Goal: Communication & Community: Answer question/provide support

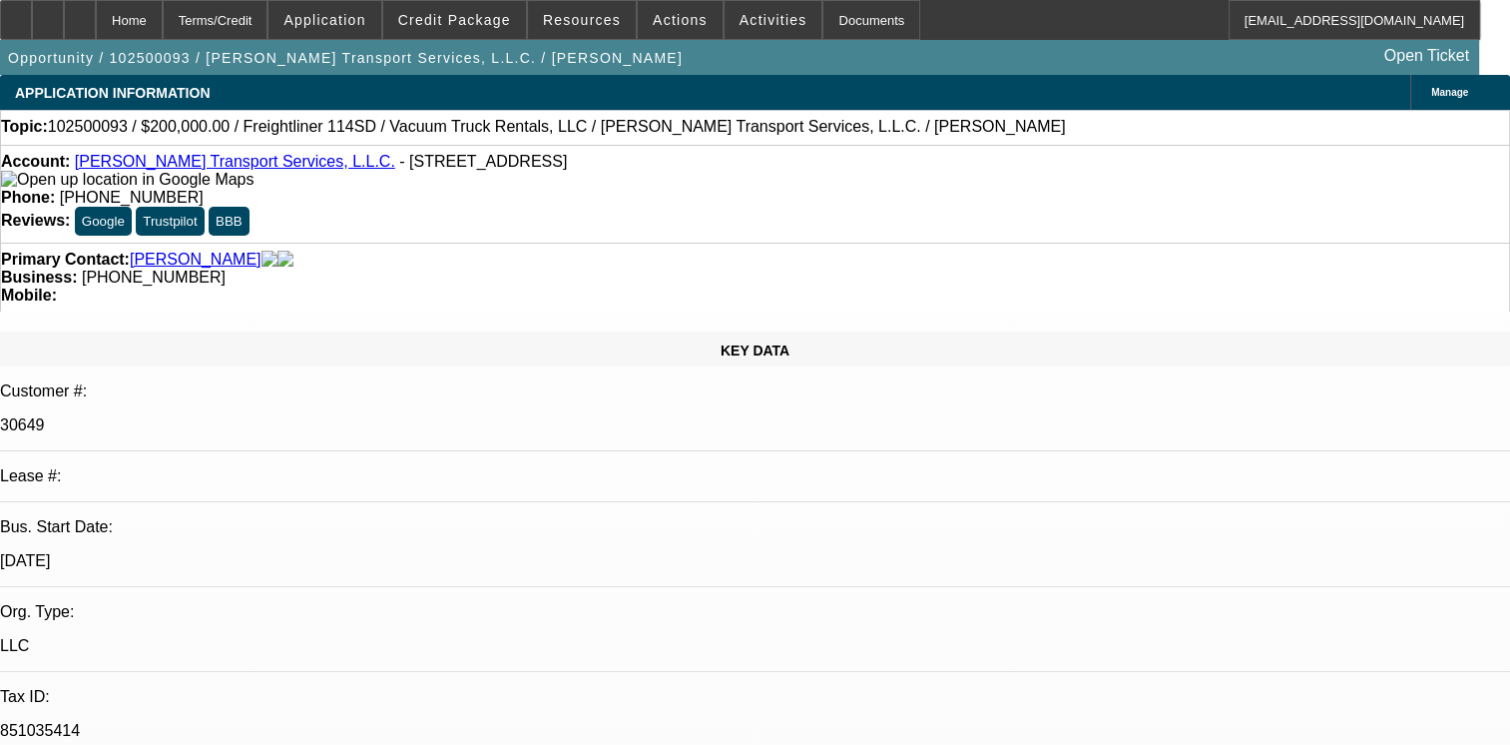
select select "0"
select select "2"
select select "0.1"
select select "1"
select select "2"
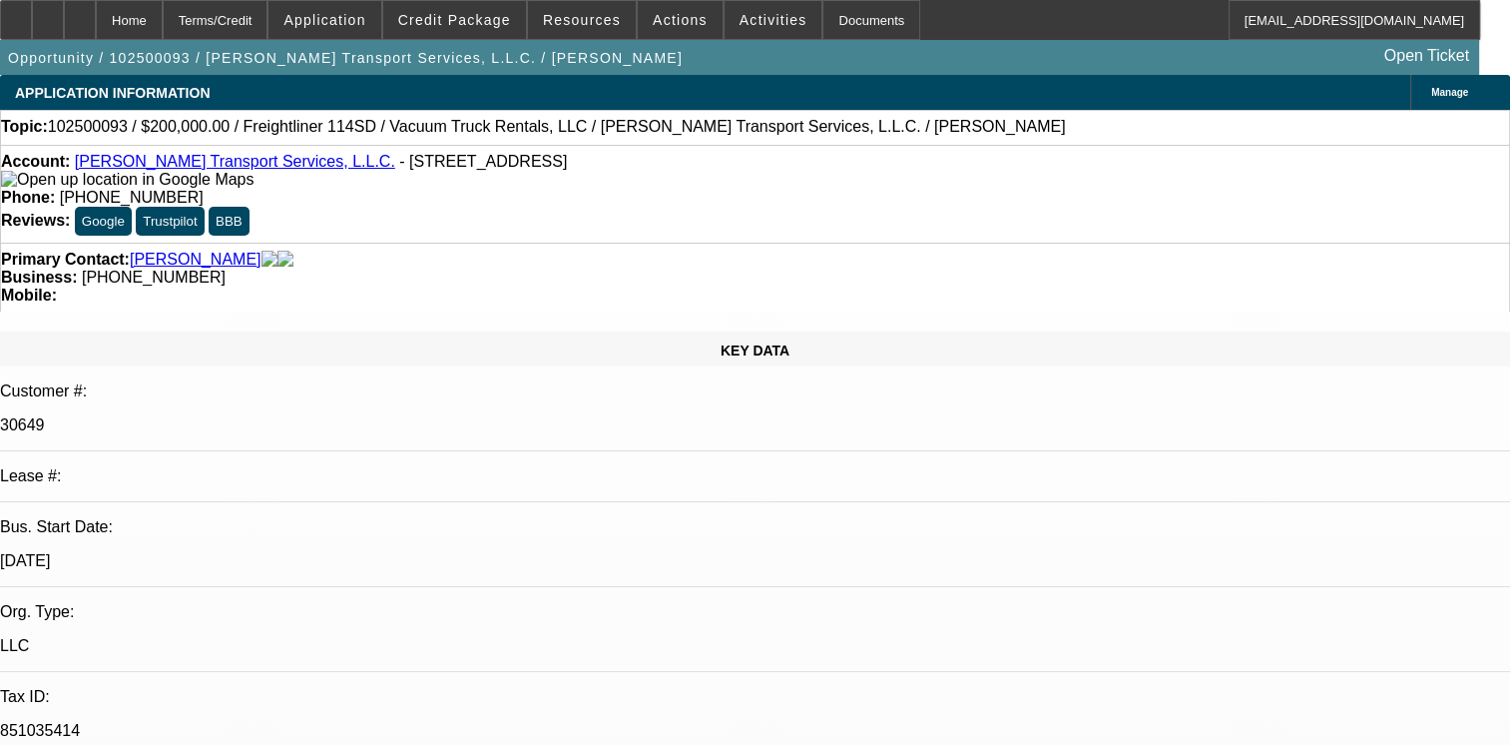
select select "4"
radio input "true"
paste textarea "01 & 02 ARE DISCOUNTED TO FINPAC/03 & 08-SOLD DEAL NO HISTOY WITH BEACON/04- PA…"
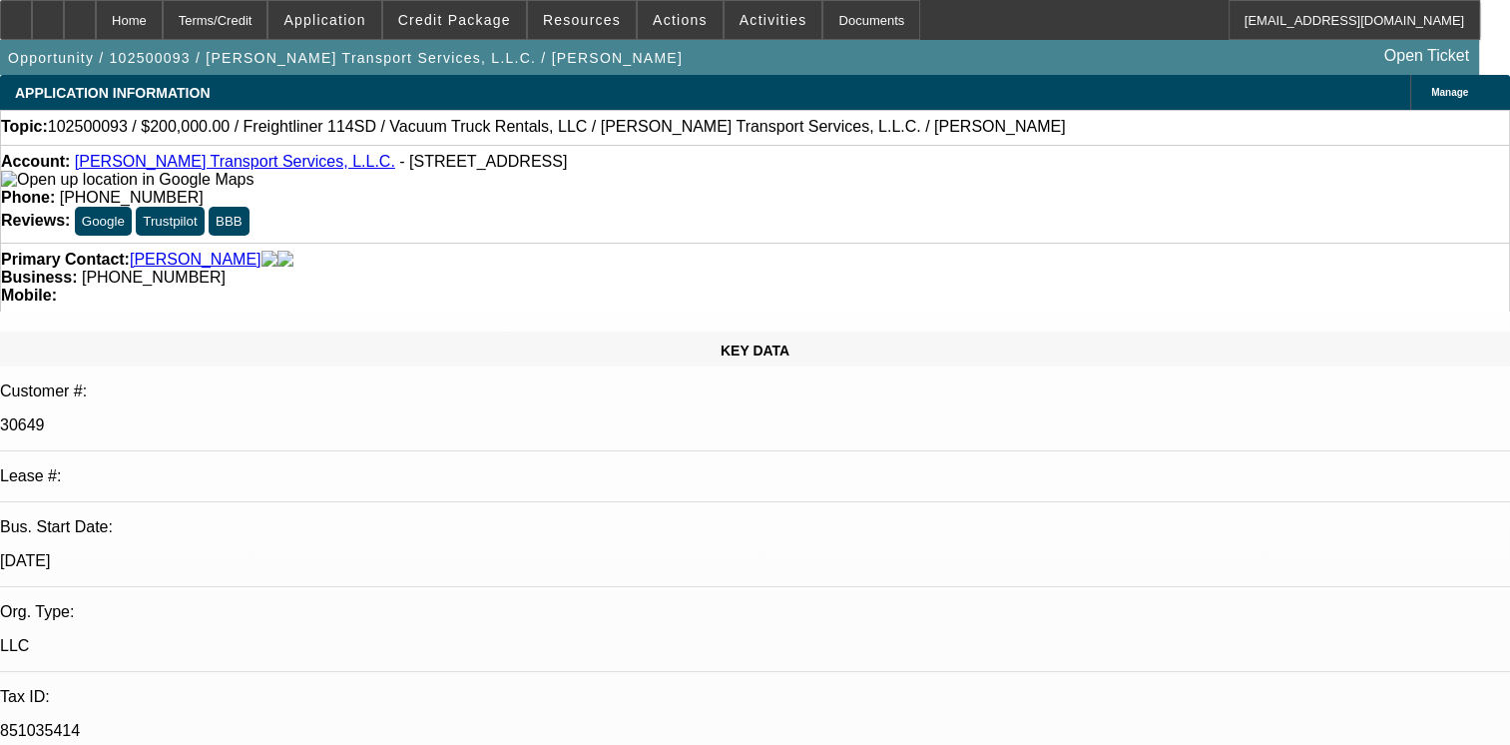
scroll to position [91, 0]
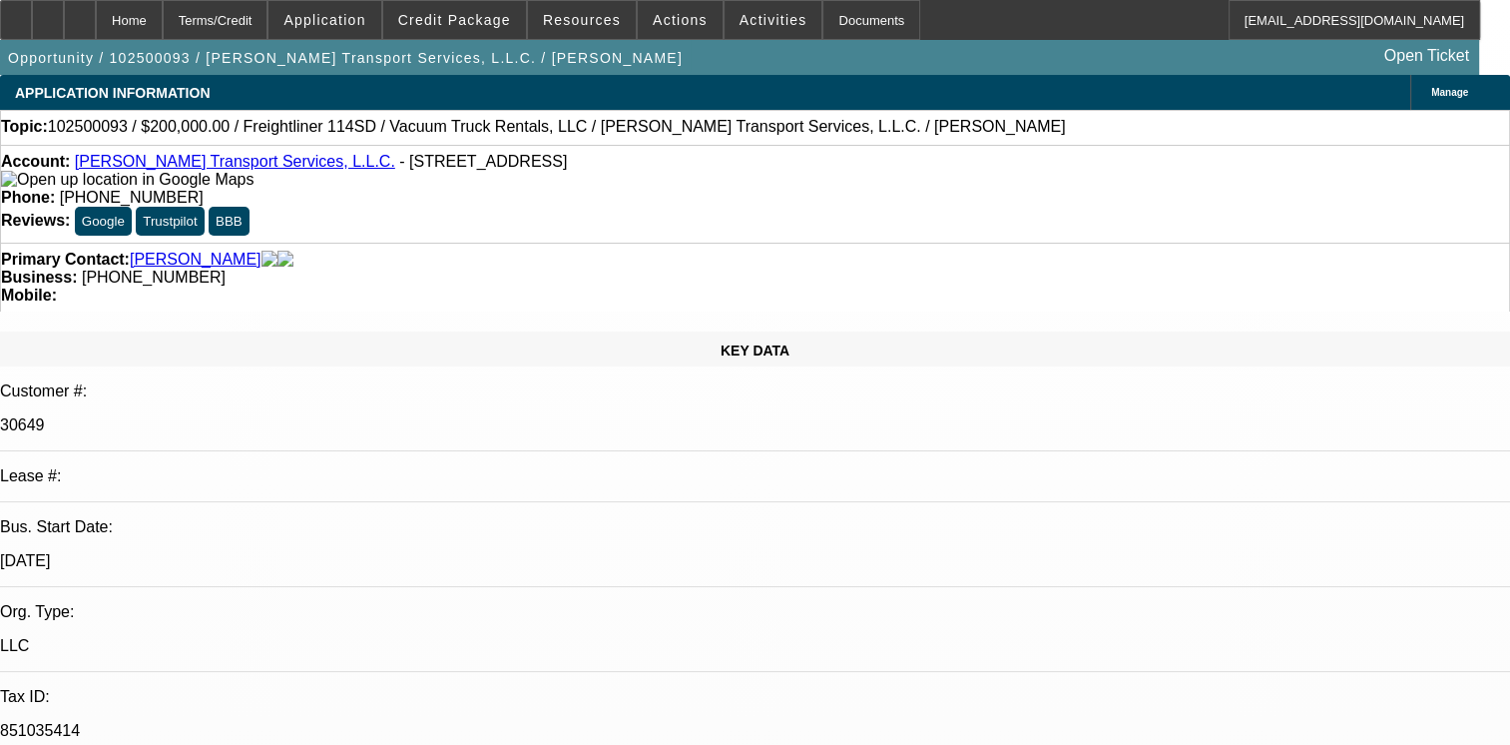
scroll to position [43, 0]
type textarea "01 & 02 ARE DISCOUNTED TO FINPAC/03 & 08-SOLD DEAL NO HISTOY WITH BEACON/04- PA…"
radio input "false"
radio input "true"
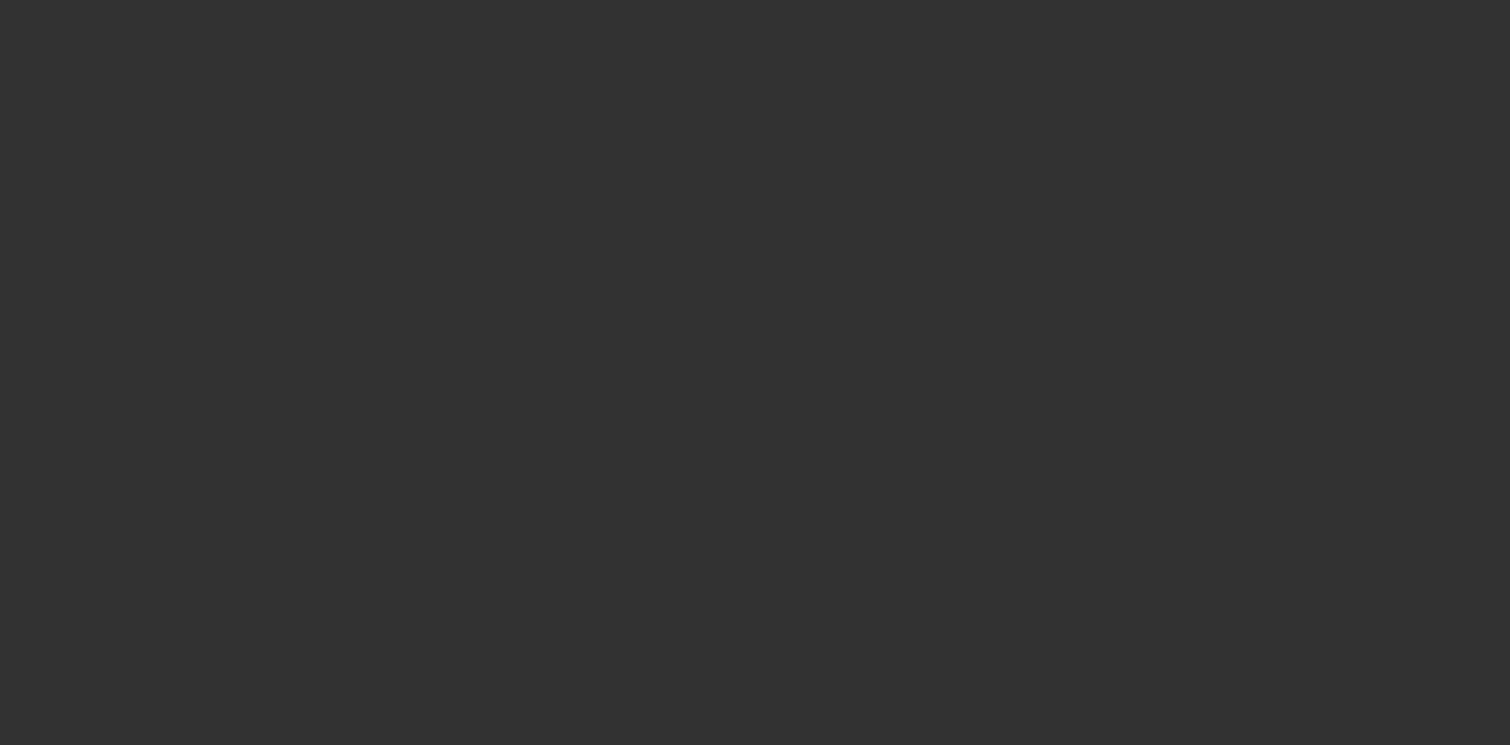
scroll to position [0, 0]
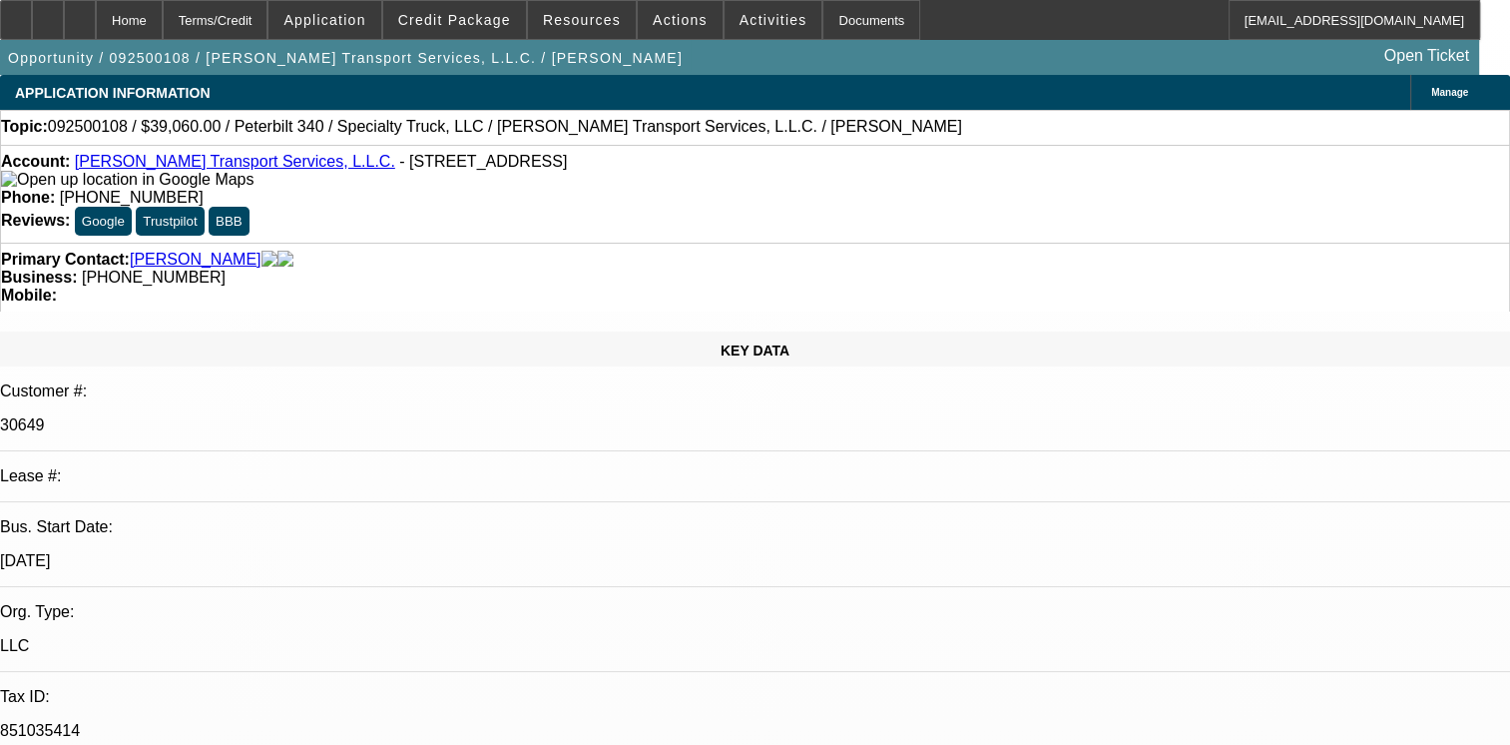
select select "0"
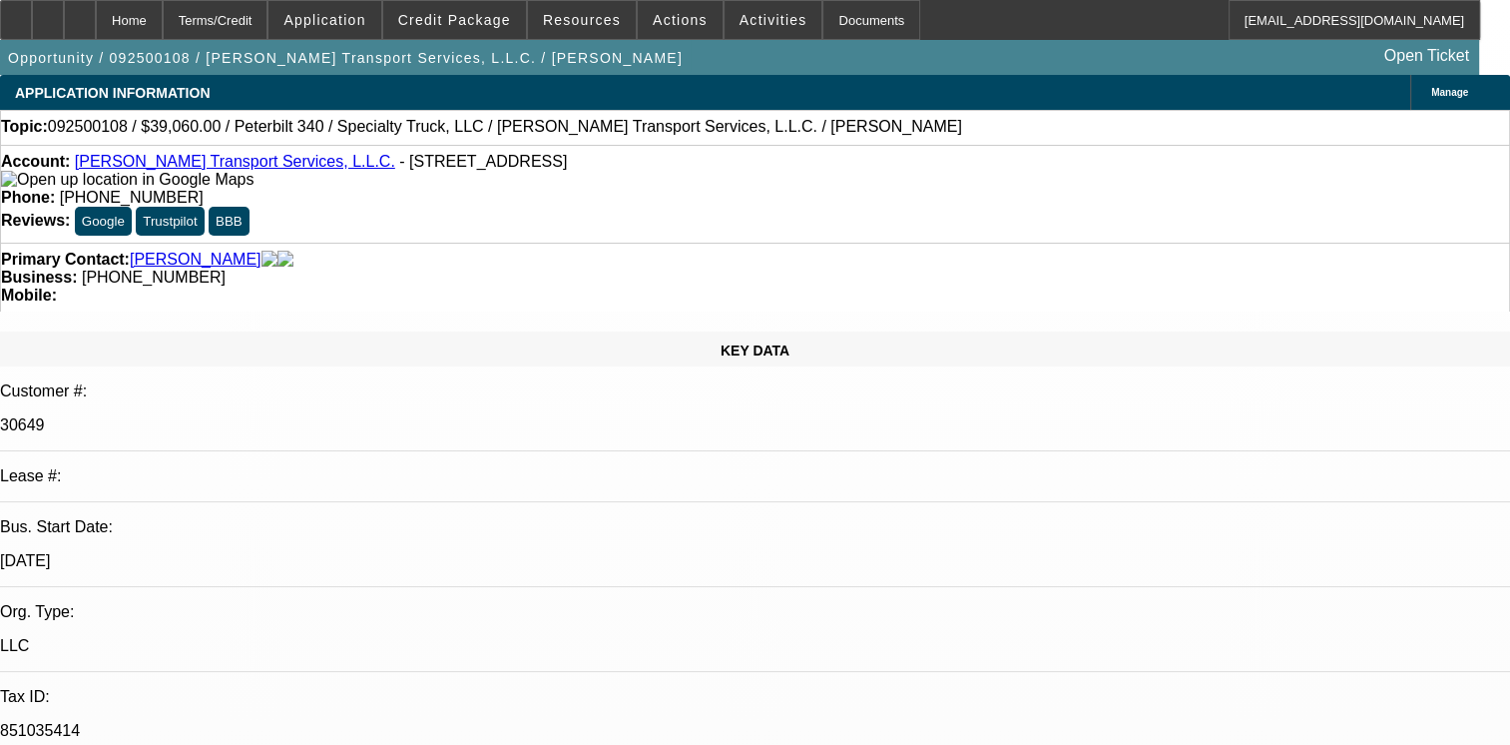
select select "0"
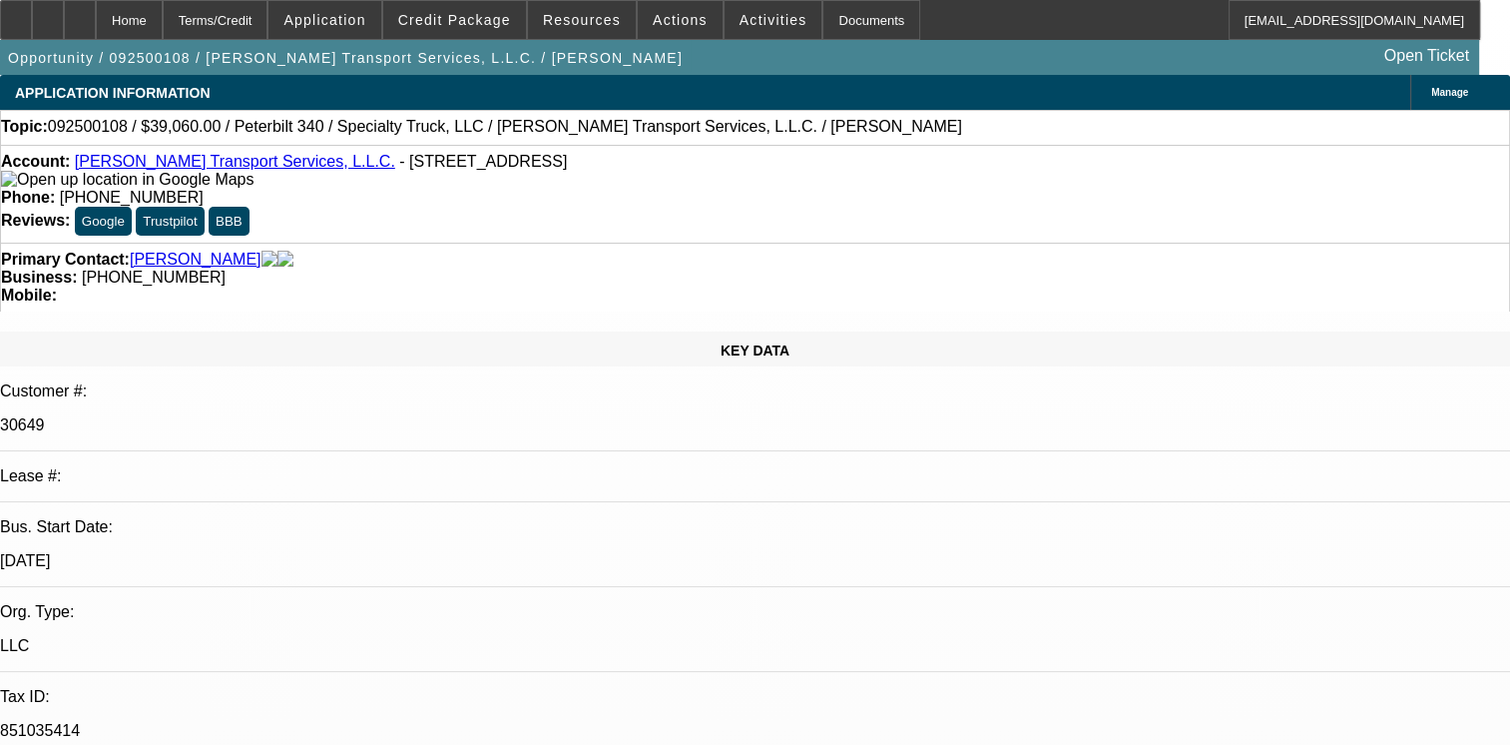
select select "0"
select select "1"
select select "2"
select select "6"
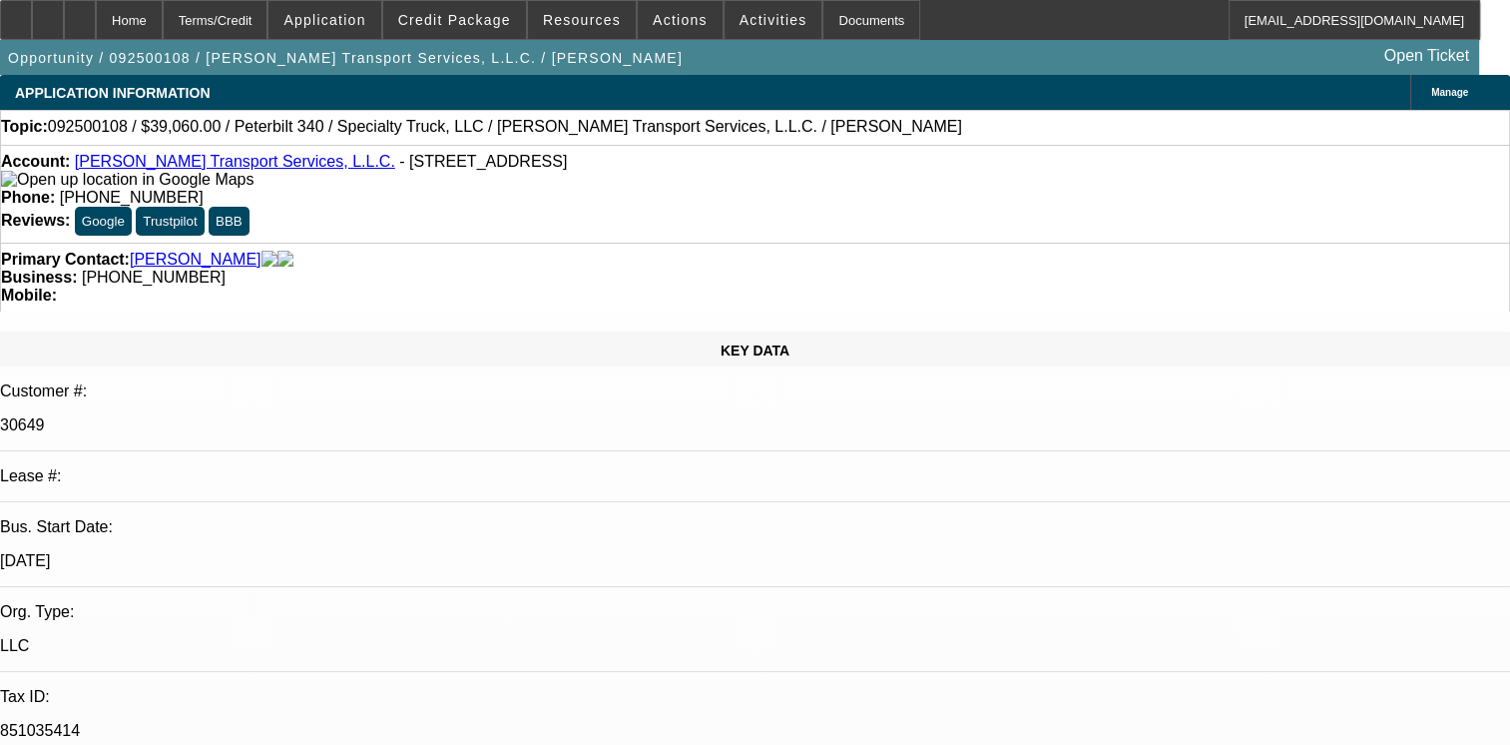
select select "1"
select select "3"
select select "6"
select select "1"
select select "3"
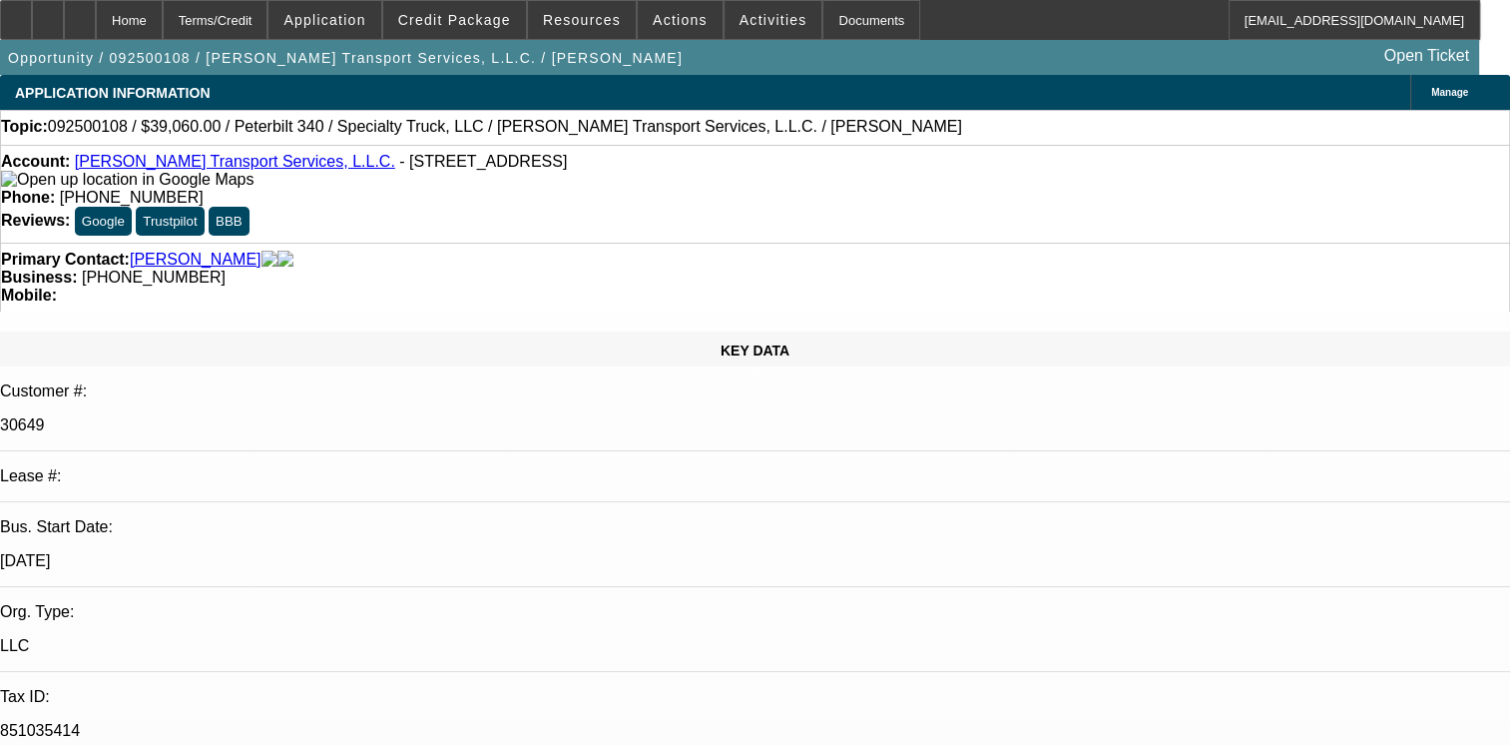
select select "6"
select select "1"
select select "2"
select select "6"
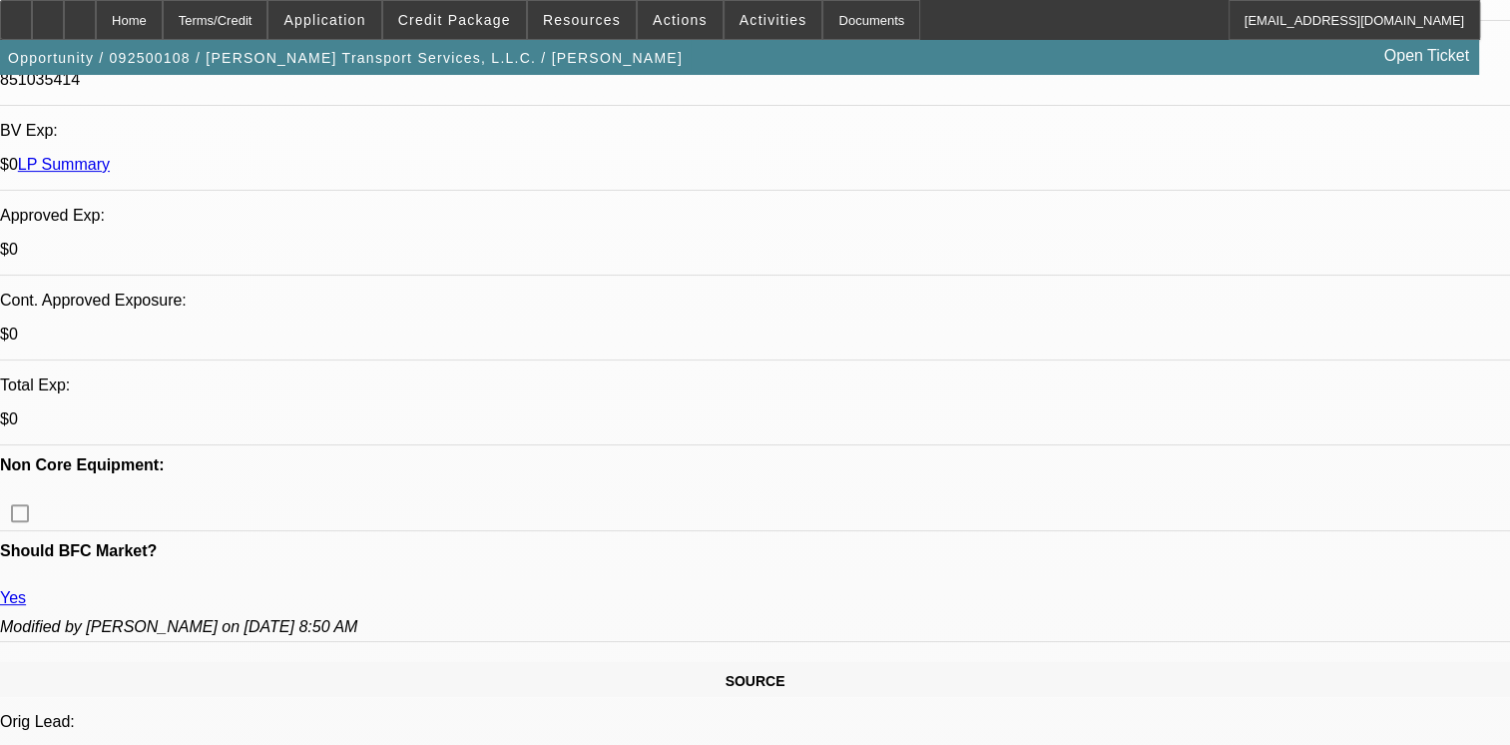
scroll to position [1303, 0]
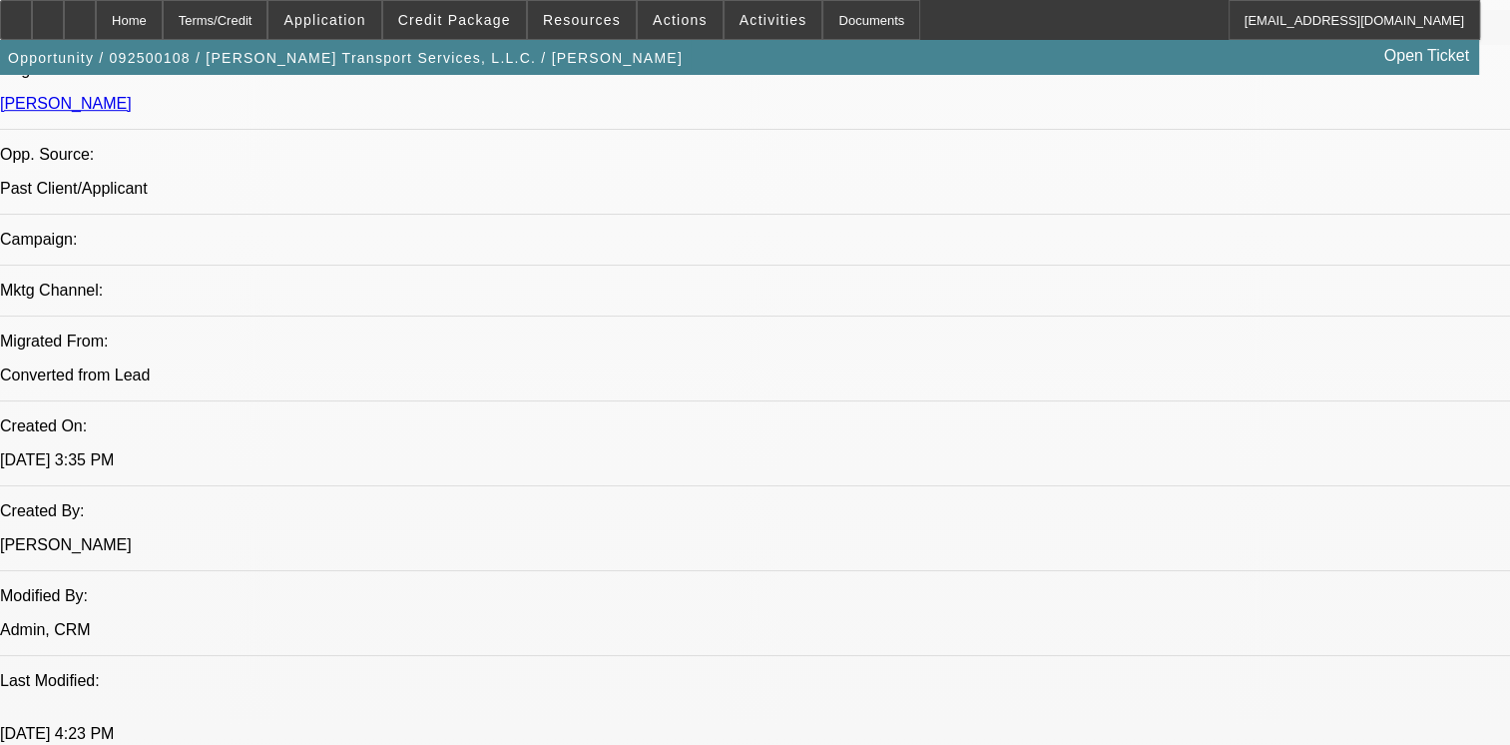
drag, startPoint x: 367, startPoint y: 410, endPoint x: 773, endPoint y: 444, distance: 406.6
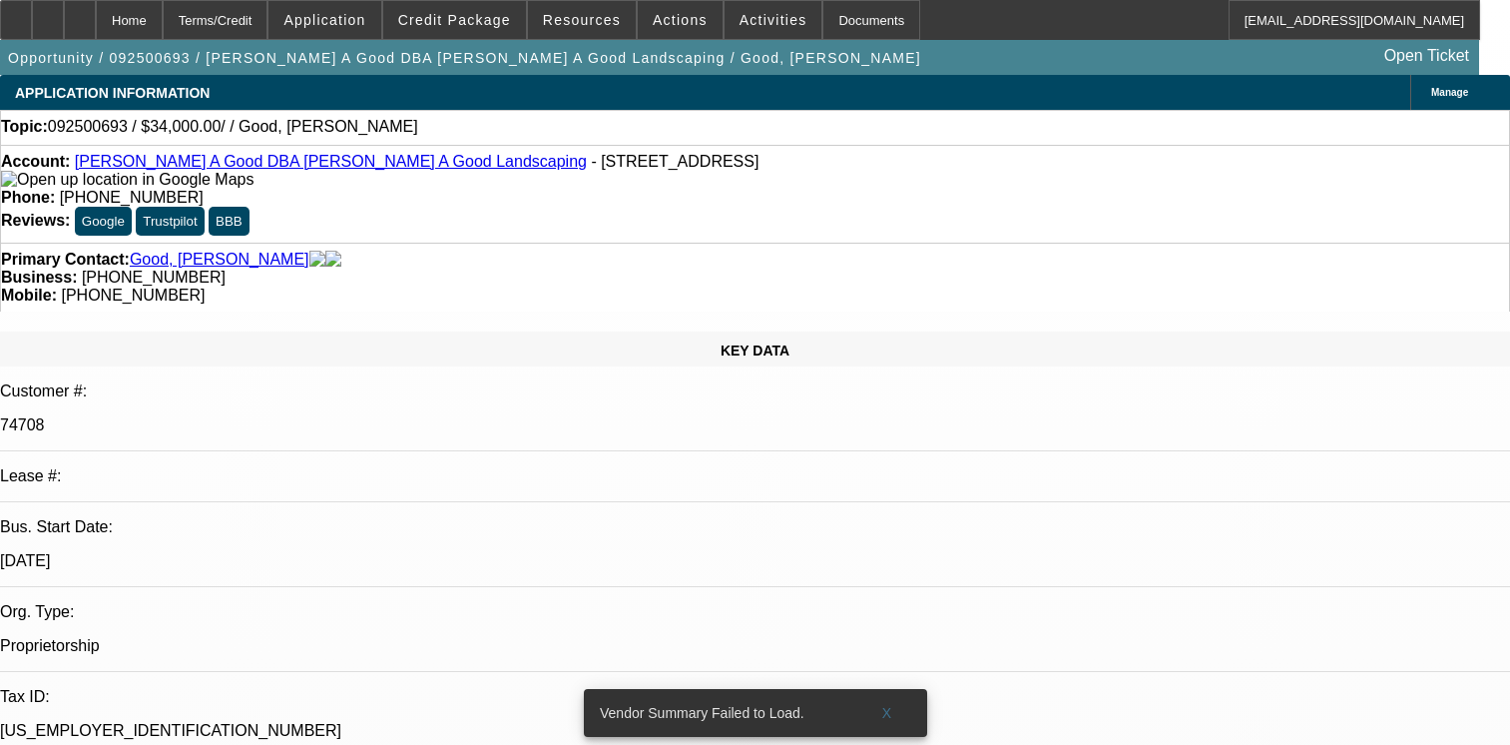
select select "0"
select select "2"
select select "0.1"
select select "4"
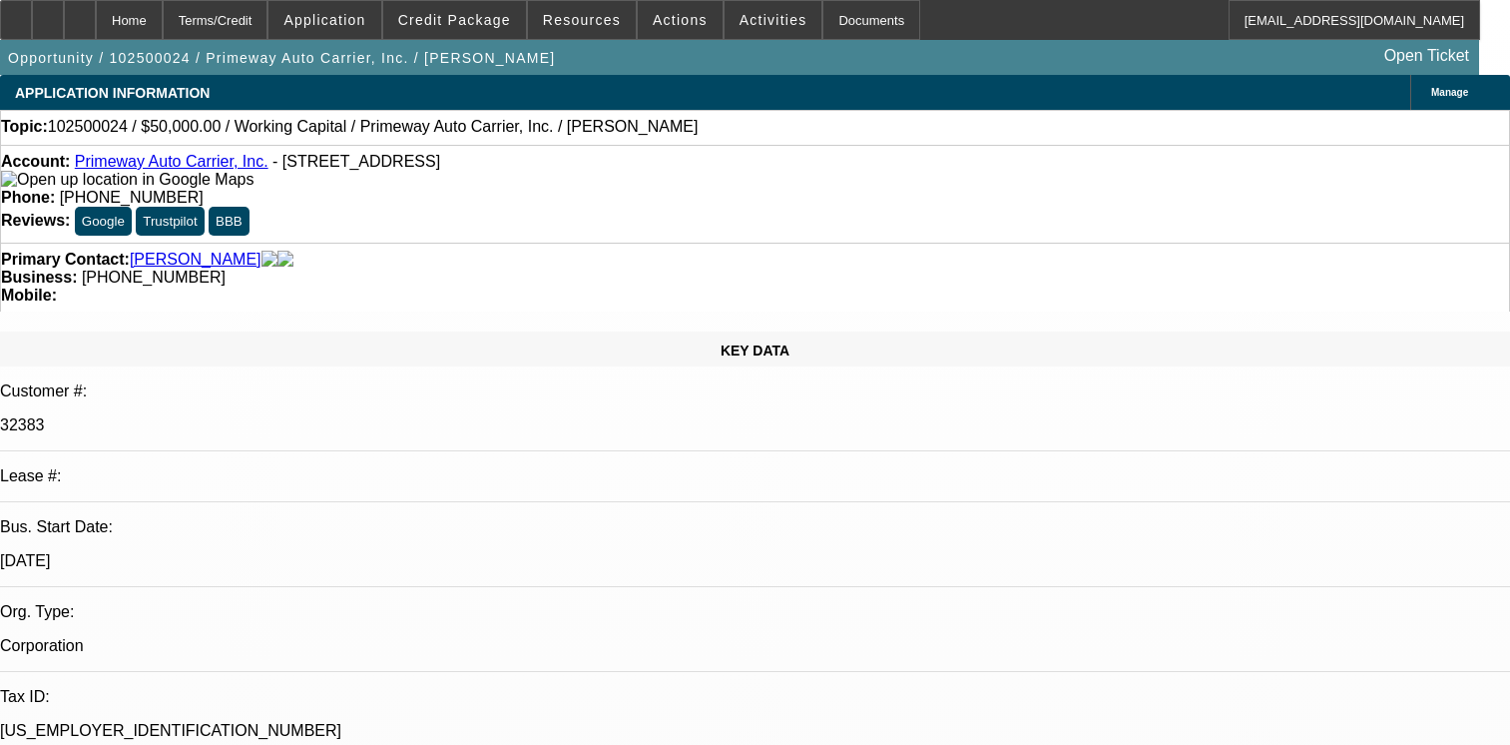
select select "0"
select select "2"
select select "0.1"
select select "4"
